Goal: Task Accomplishment & Management: Use online tool/utility

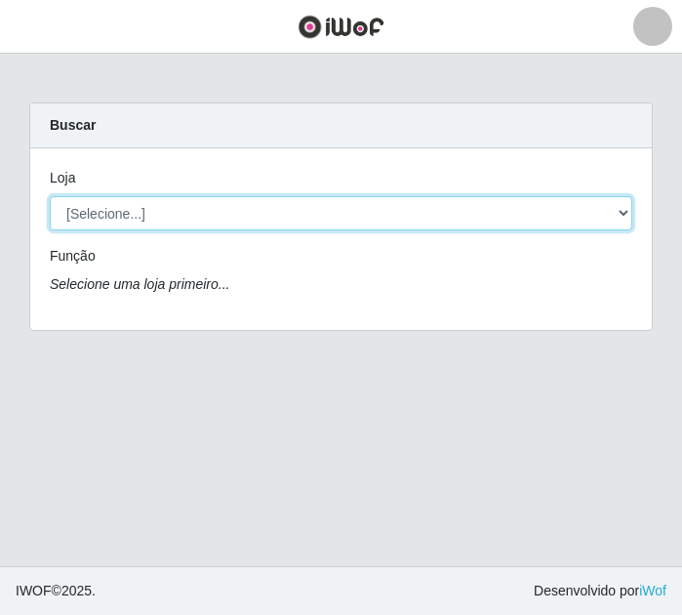
click at [185, 220] on select "[Selecione...] BL Importadora" at bounding box center [341, 213] width 583 height 34
select select "259"
click at [50, 196] on select "[Selecione...] BL Importadora" at bounding box center [341, 213] width 583 height 34
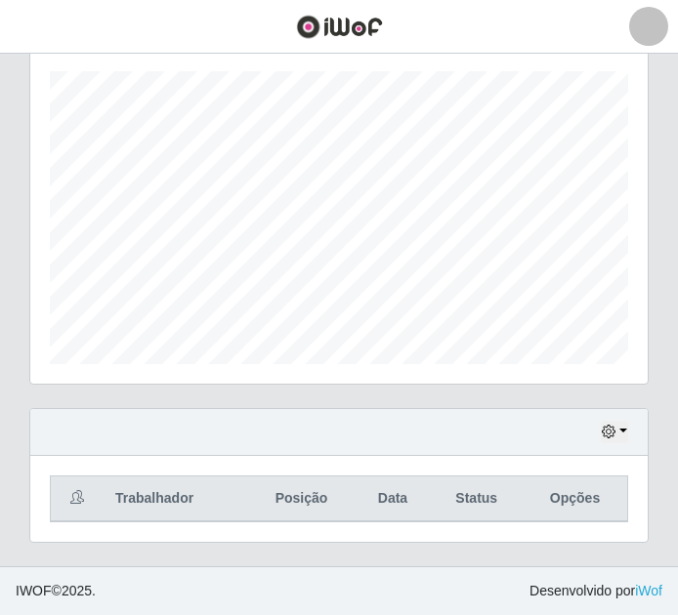
scroll to position [391, 0]
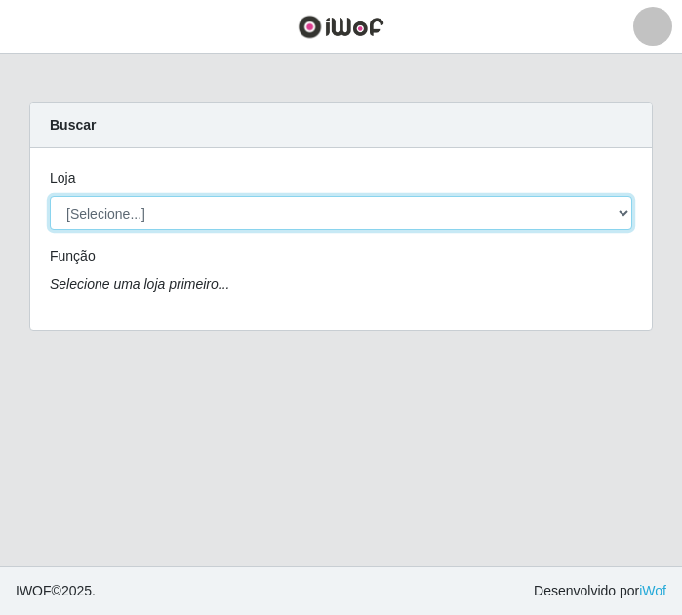
click at [262, 201] on select "[Selecione...] BL Importadora" at bounding box center [341, 213] width 583 height 34
select select "259"
click at [50, 196] on select "[Selecione...] BL Importadora" at bounding box center [341, 213] width 583 height 34
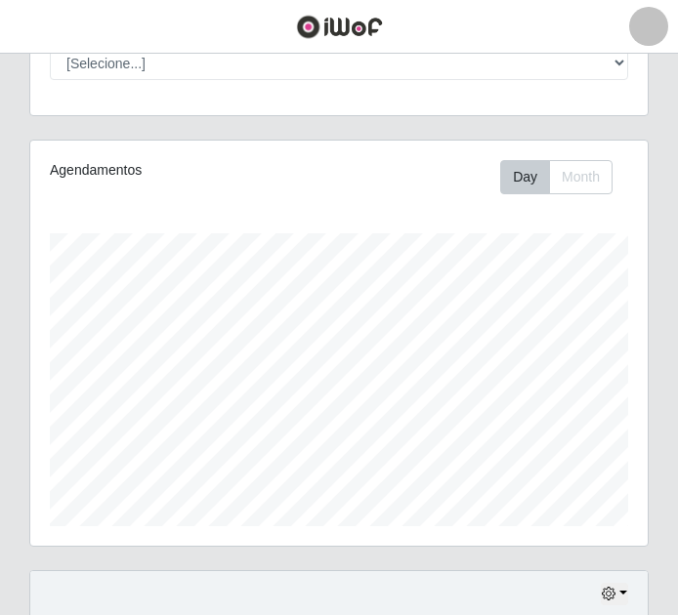
scroll to position [391, 0]
